Goal: Task Accomplishment & Management: Manage account settings

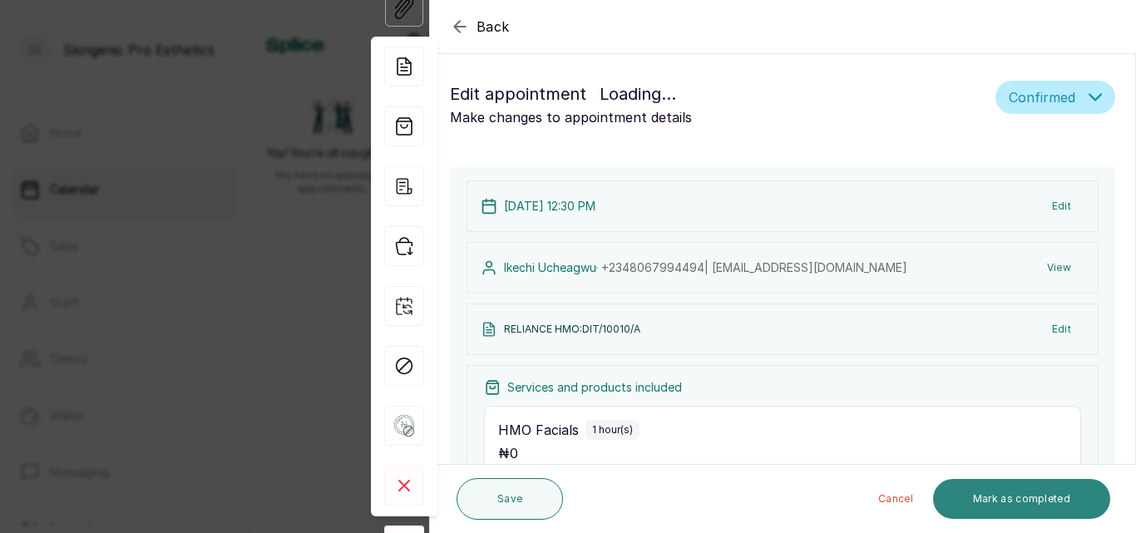
scroll to position [560, 0]
click at [1053, 496] on button "Mark as completed" at bounding box center [1021, 499] width 177 height 40
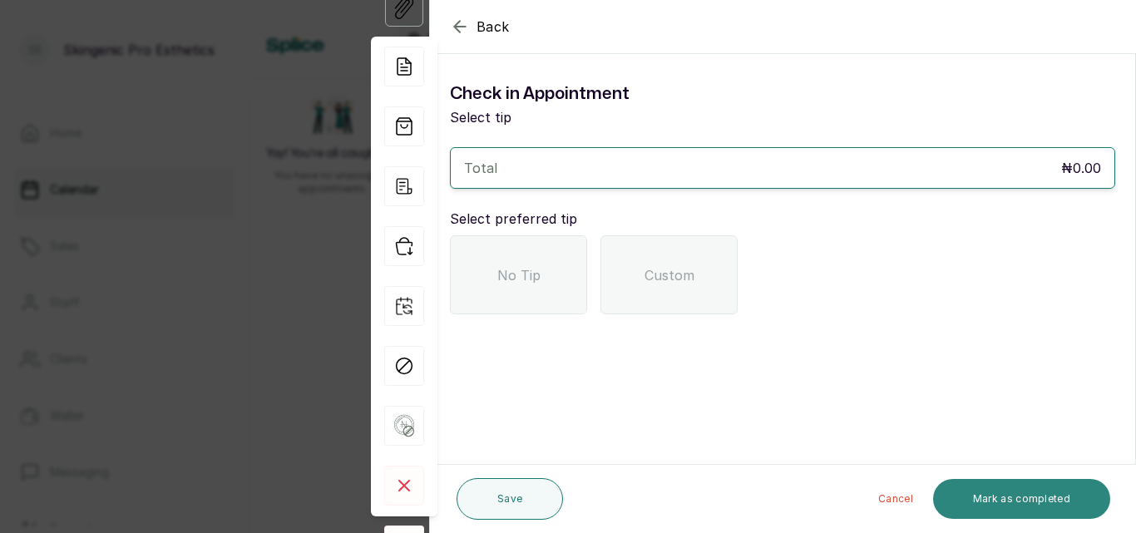
click at [1053, 496] on button "Mark as completed" at bounding box center [1021, 499] width 177 height 40
click at [509, 290] on div "No Tip" at bounding box center [518, 274] width 137 height 79
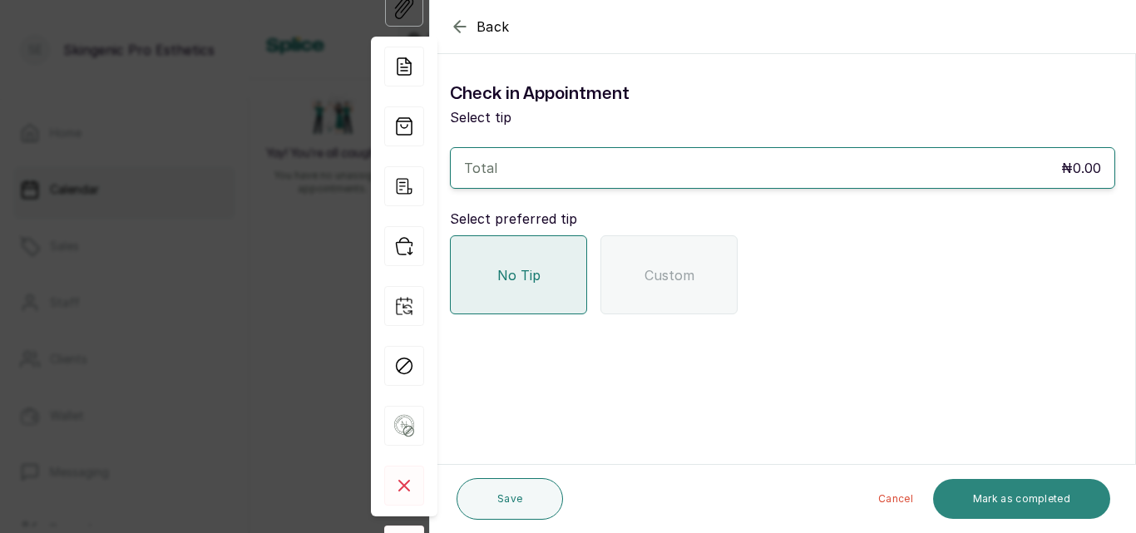
click at [994, 501] on button "Mark as completed" at bounding box center [1021, 499] width 177 height 40
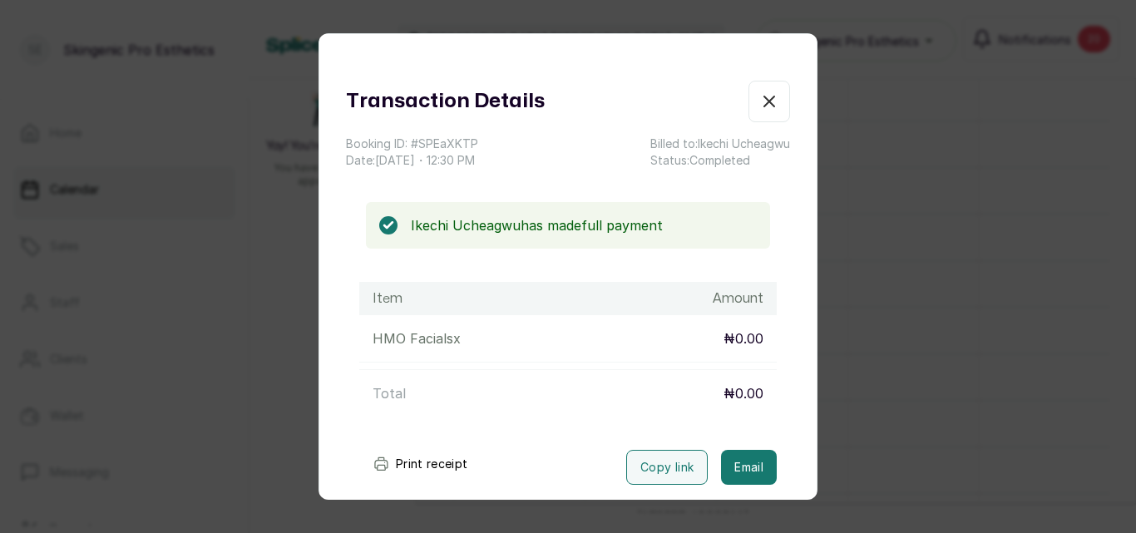
click at [764, 106] on icon "button" at bounding box center [769, 101] width 10 height 10
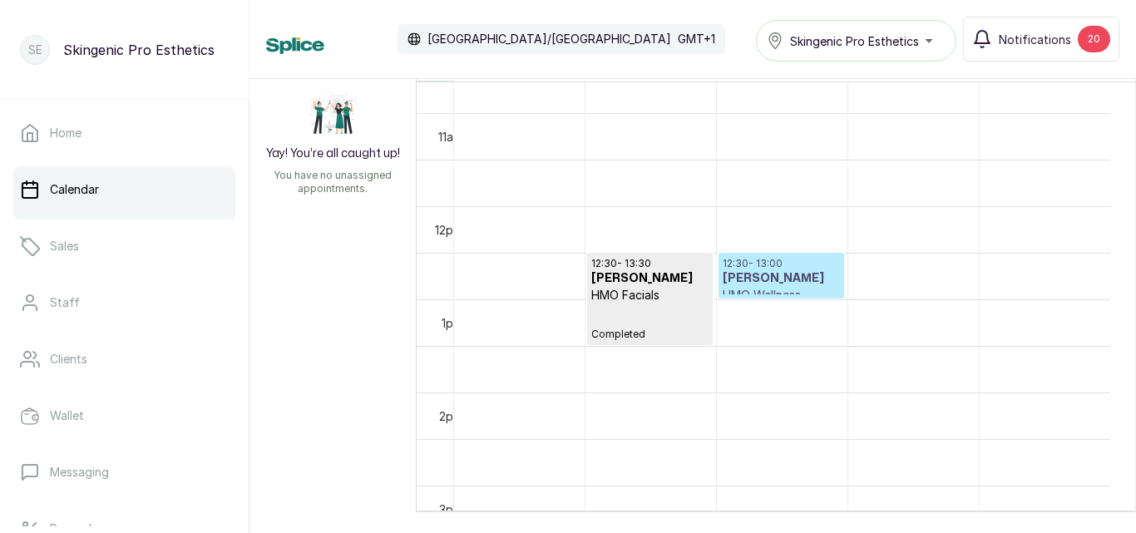
scroll to position [1110, 0]
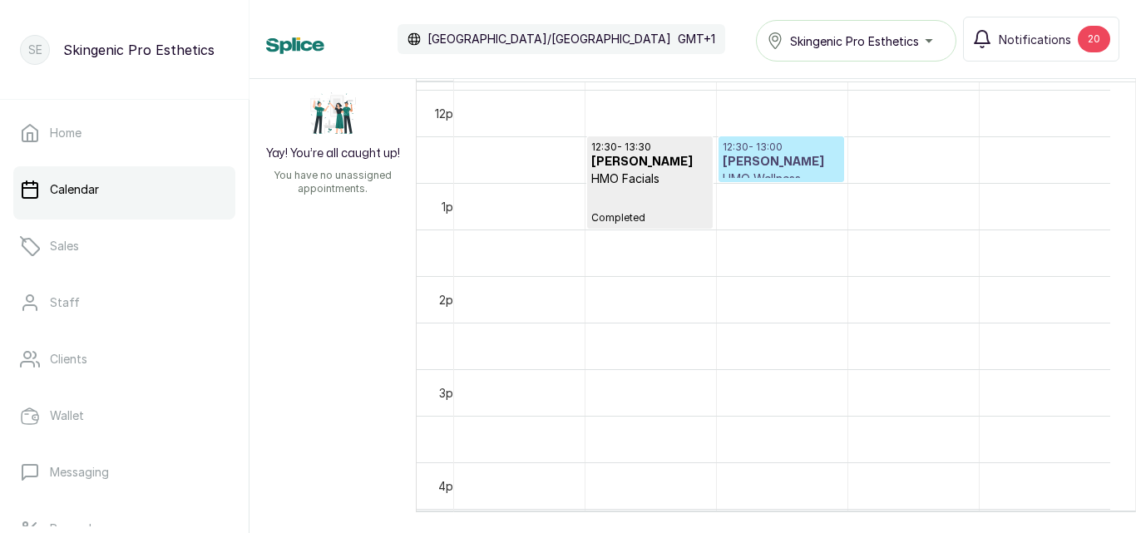
click at [768, 160] on h3 "[PERSON_NAME]" at bounding box center [781, 162] width 117 height 17
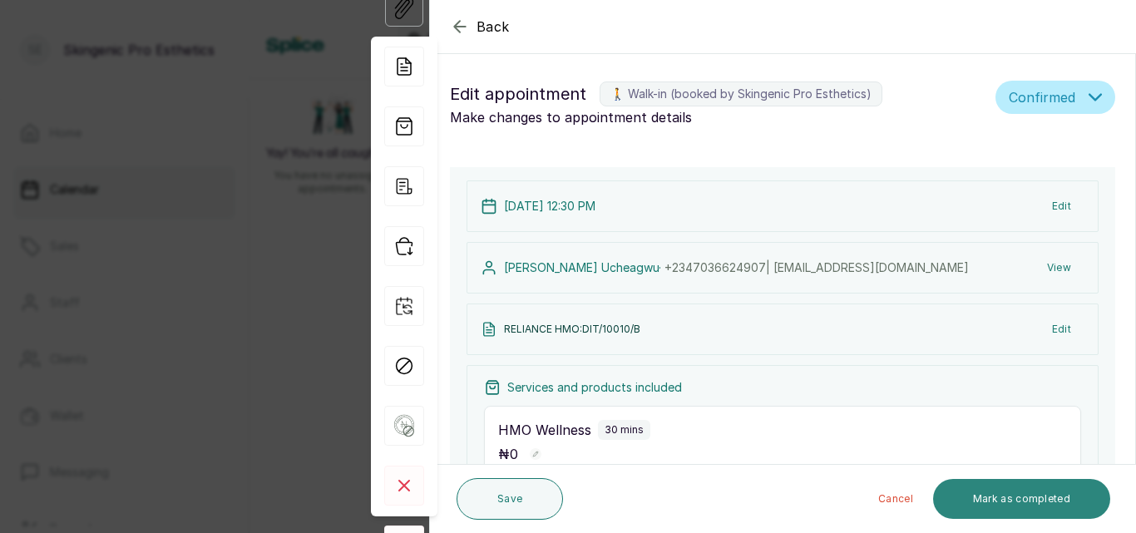
click at [1053, 492] on button "Mark as completed" at bounding box center [1021, 499] width 177 height 40
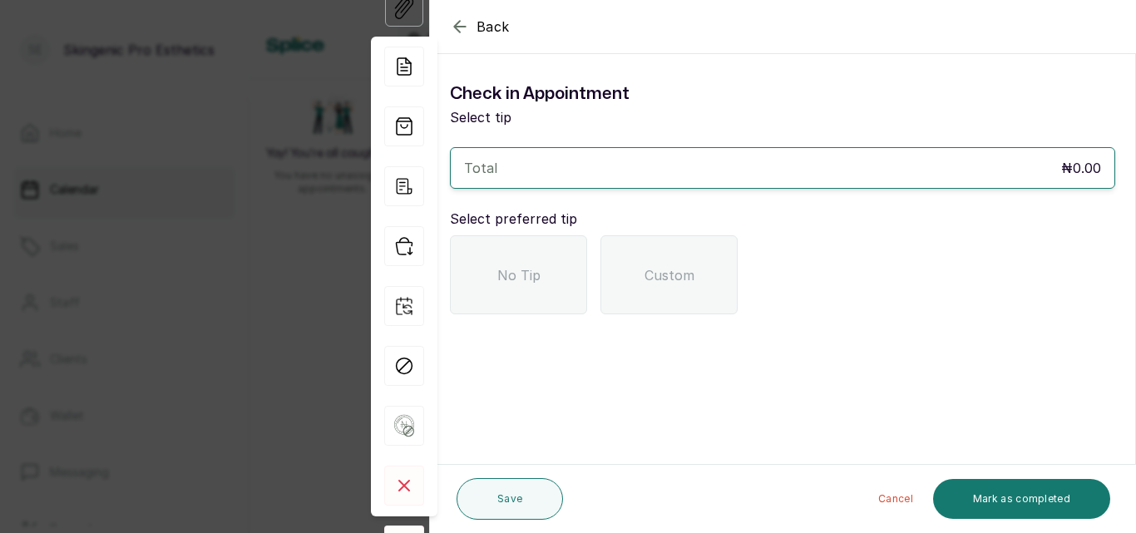
click at [510, 269] on span "No Tip" at bounding box center [518, 275] width 43 height 20
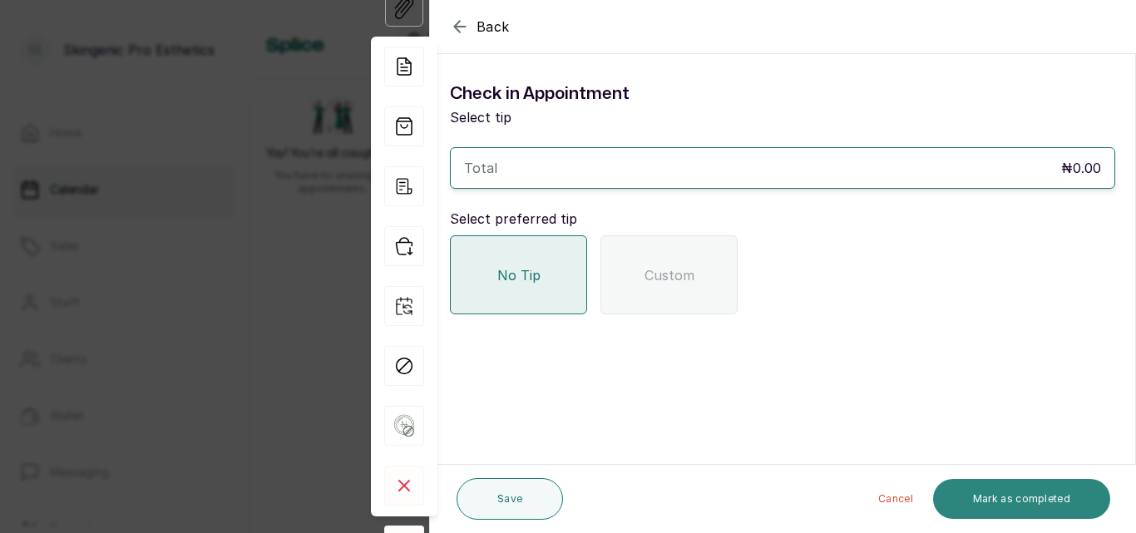
click at [970, 482] on button "Mark as completed" at bounding box center [1021, 499] width 177 height 40
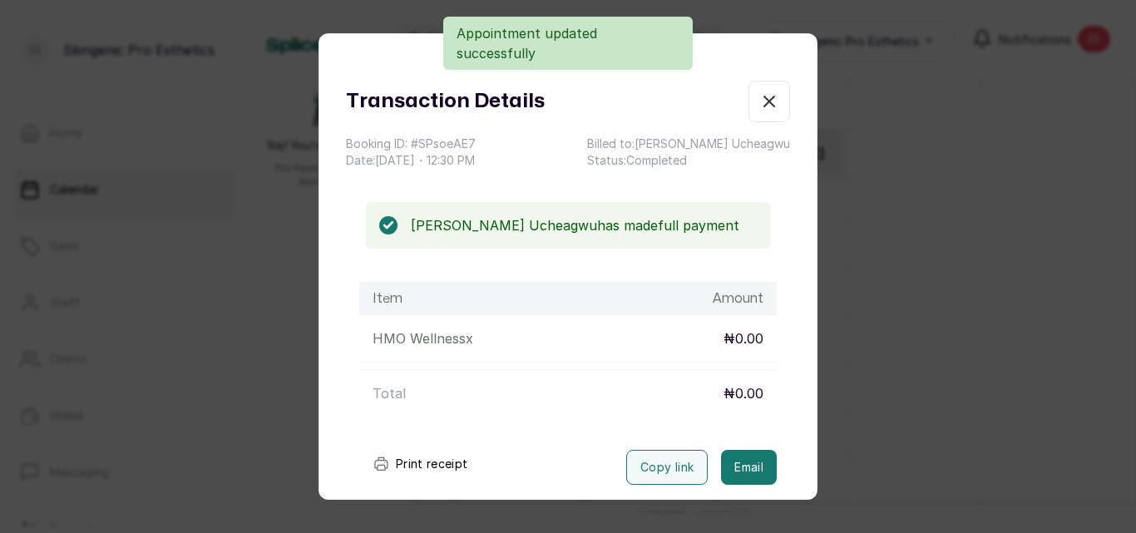
click at [754, 102] on button "Show no-show/cancelled" at bounding box center [769, 102] width 42 height 42
